Goal: Browse casually

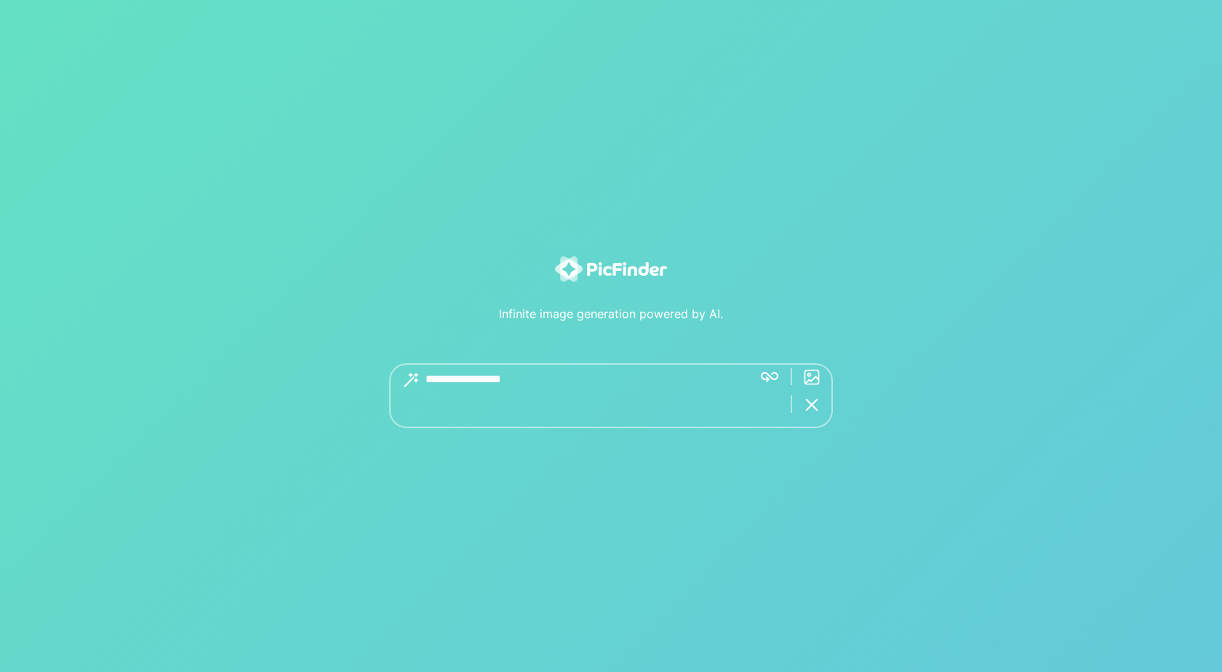
type textarea "**********"
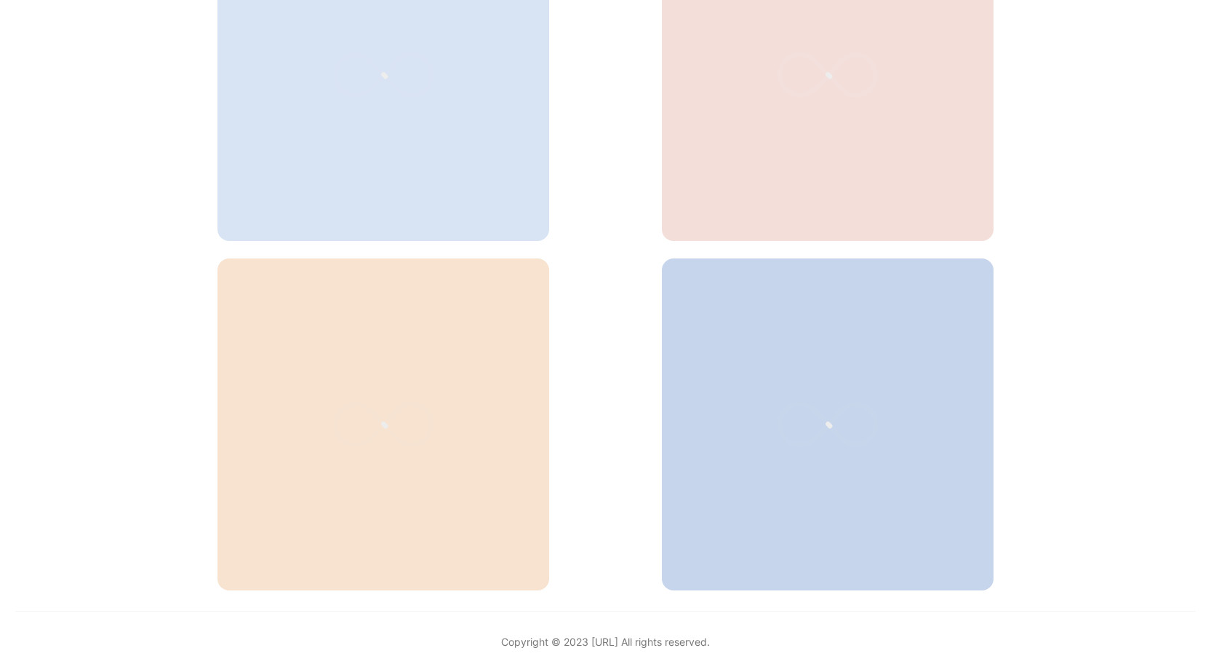
scroll to position [533, 0]
